Goal: Task Accomplishment & Management: Complete application form

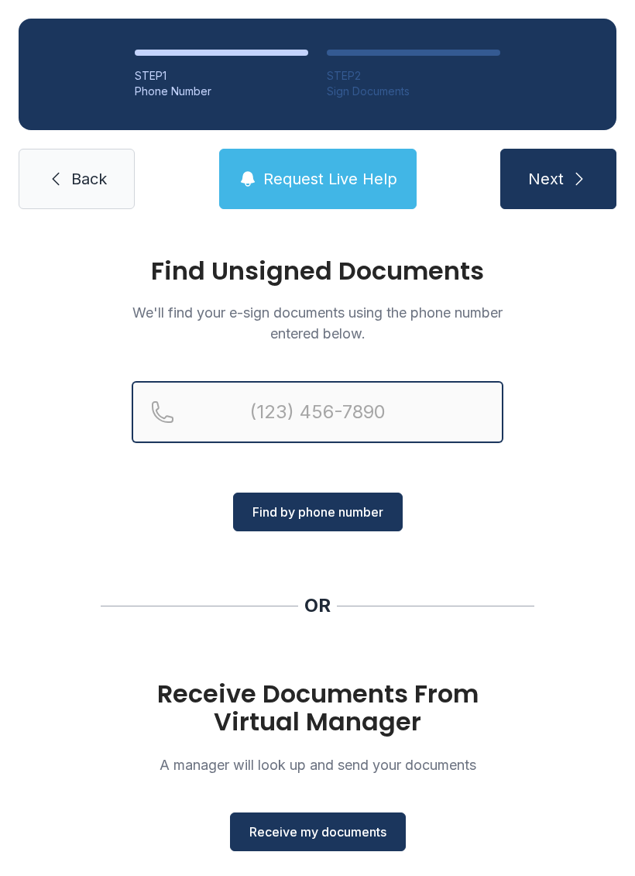
click at [351, 403] on input "Reservation phone number" at bounding box center [318, 412] width 372 height 62
type input "[PHONE_NUMBER]"
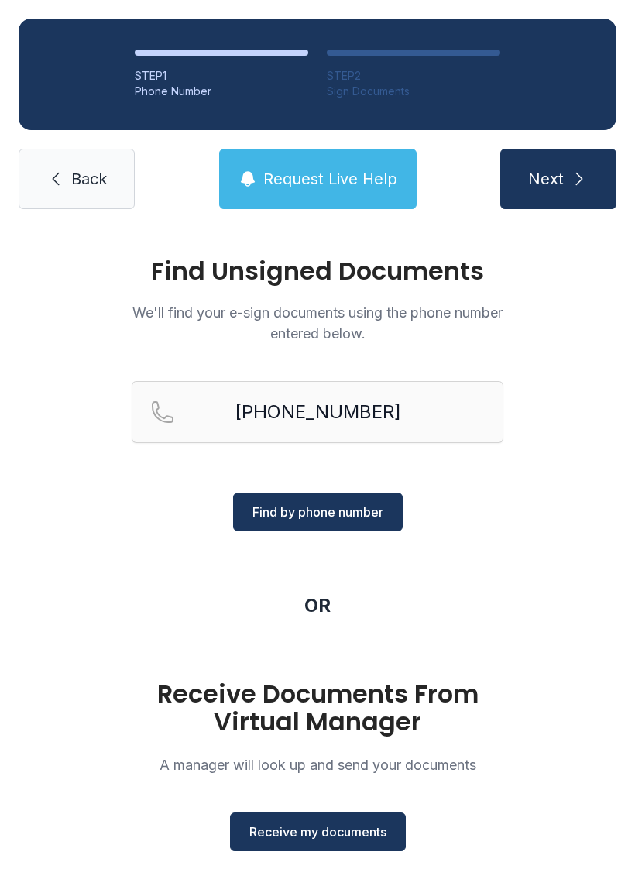
click at [360, 516] on span "Find by phone number" at bounding box center [318, 512] width 131 height 19
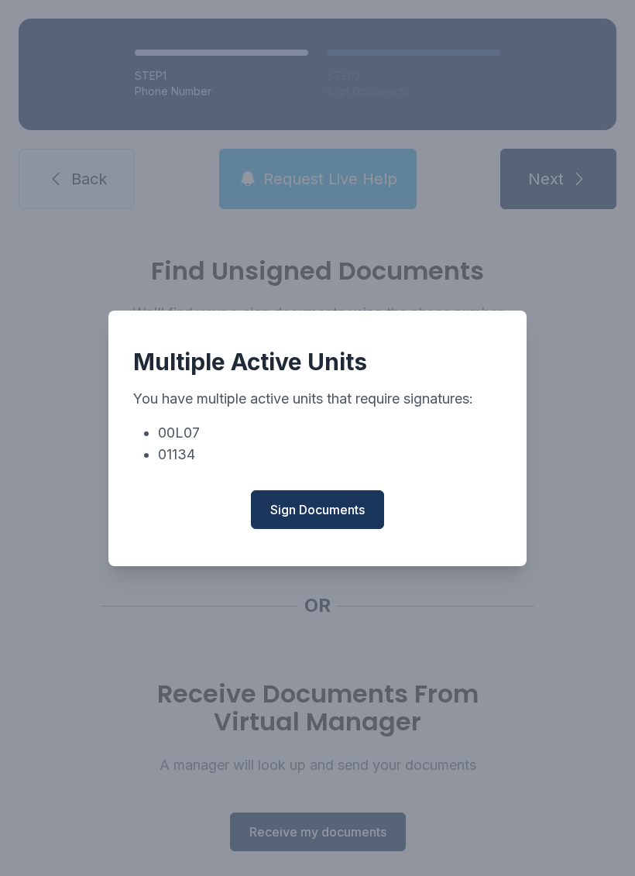
click at [334, 517] on span "Sign Documents" at bounding box center [317, 509] width 95 height 19
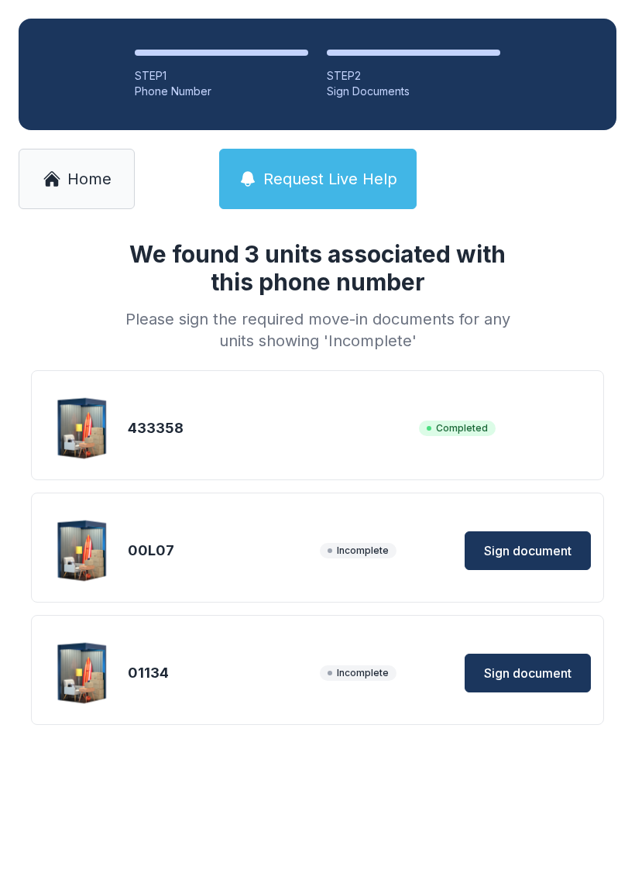
click at [562, 553] on span "Sign document" at bounding box center [528, 550] width 88 height 19
click at [567, 667] on span "Sign document" at bounding box center [528, 673] width 88 height 19
click at [70, 182] on span "Home" at bounding box center [89, 179] width 44 height 22
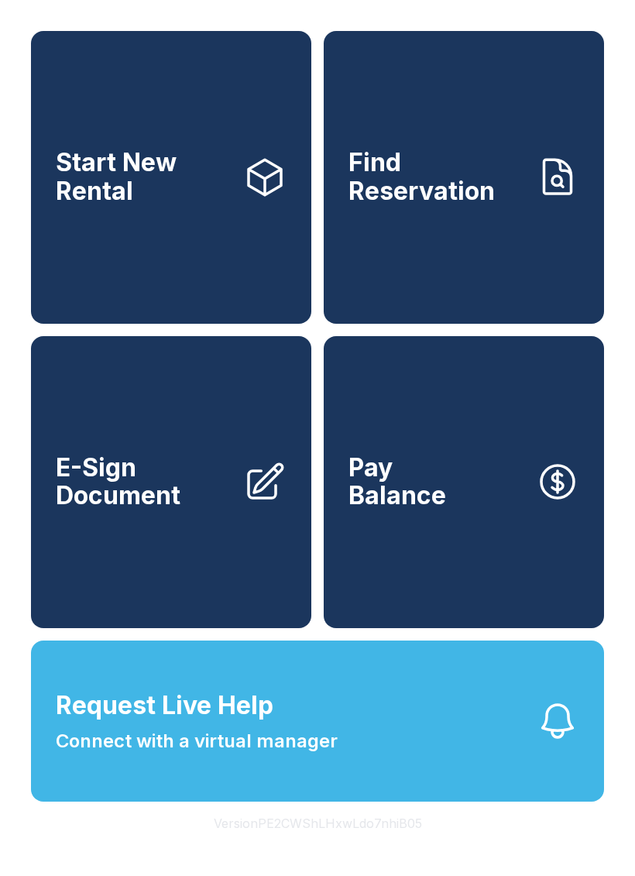
click at [121, 490] on span "E-Sign Document" at bounding box center [143, 482] width 175 height 57
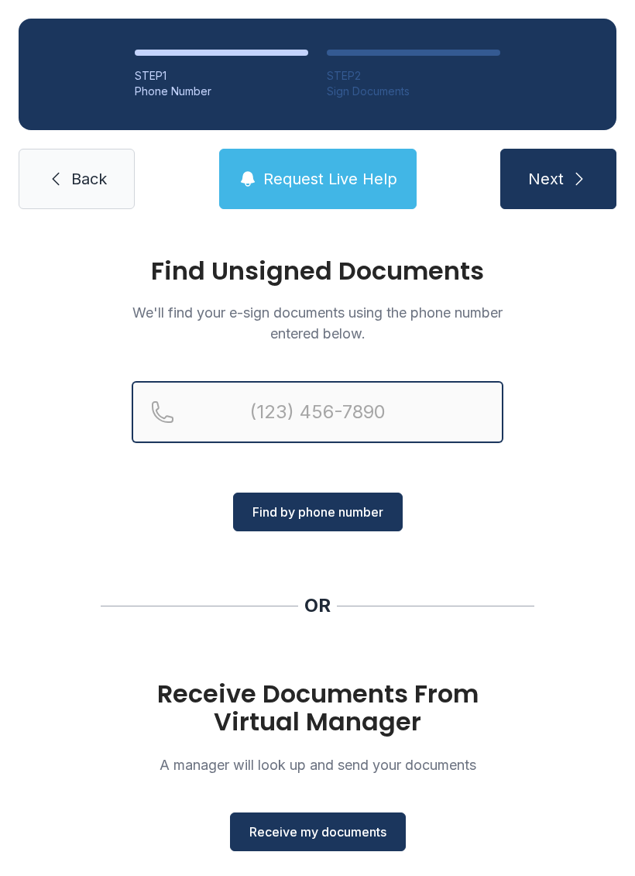
click at [318, 413] on input "Reservation phone number" at bounding box center [318, 412] width 372 height 62
type input "[PHONE_NUMBER]"
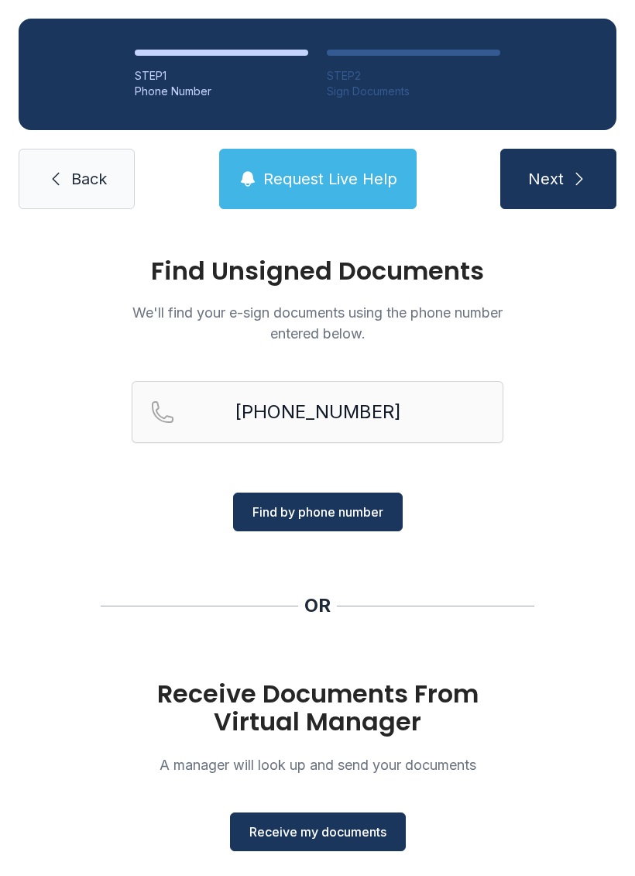
click at [350, 514] on span "Find by phone number" at bounding box center [318, 512] width 131 height 19
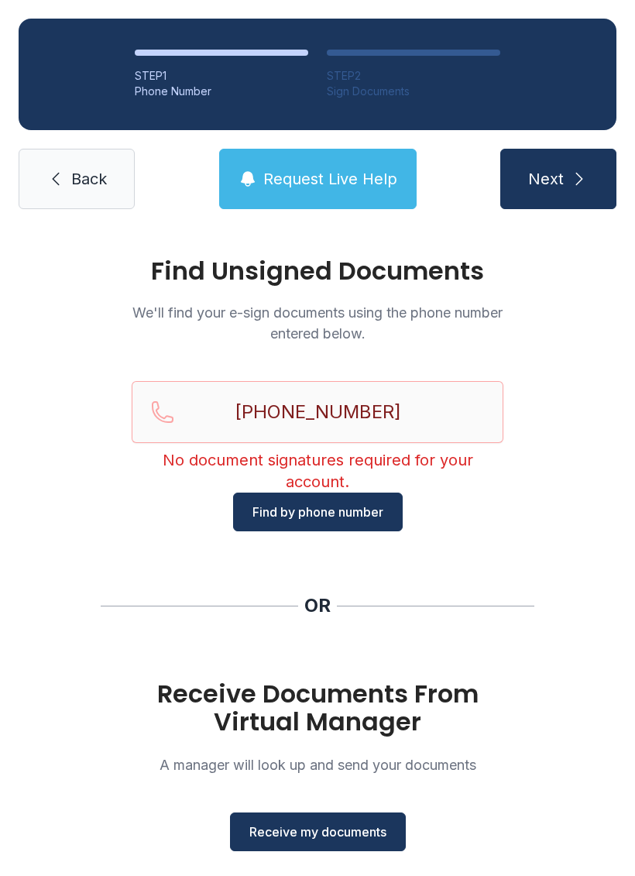
click at [82, 160] on link "Back" at bounding box center [77, 179] width 116 height 60
